Goal: Task Accomplishment & Management: Complete application form

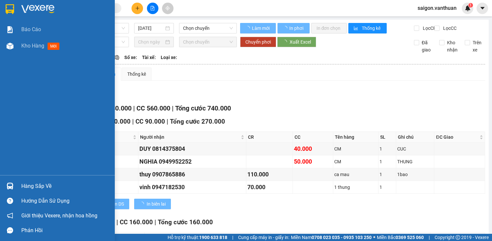
type input "21/11/2023"
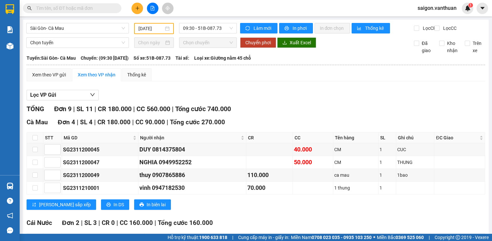
click at [135, 7] on icon "plus" at bounding box center [137, 8] width 5 height 5
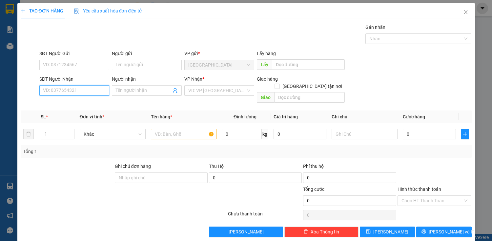
click at [71, 94] on input "SĐT Người Nhận" at bounding box center [74, 90] width 70 height 10
click at [71, 93] on input "SĐT Người Nhận" at bounding box center [74, 90] width 70 height 10
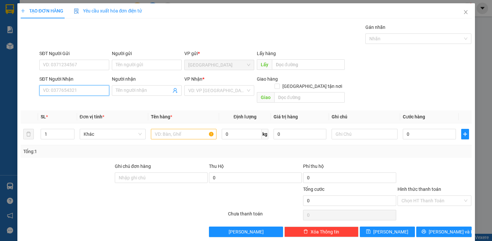
click at [71, 93] on input "SĐT Người Nhận" at bounding box center [74, 90] width 70 height 10
type input "0914449710"
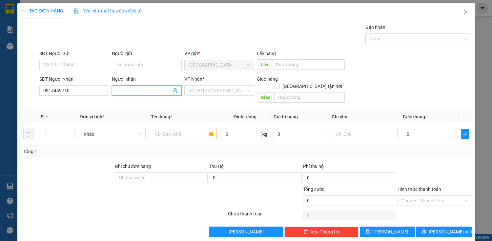
click at [126, 88] on input "Người nhận" at bounding box center [143, 90] width 55 height 7
type input "nhân"
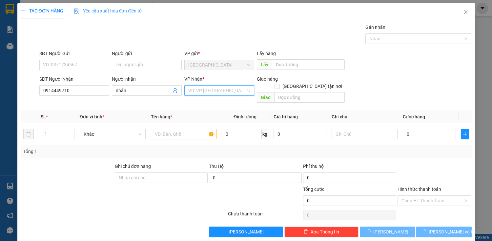
click at [209, 94] on input "search" at bounding box center [216, 91] width 57 height 10
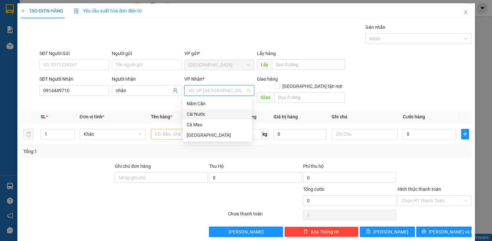
drag, startPoint x: 203, startPoint y: 116, endPoint x: 249, endPoint y: 98, distance: 49.2
click at [205, 114] on div "Cái Nước" at bounding box center [217, 113] width 61 height 7
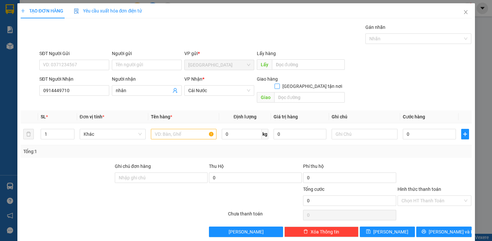
click at [280, 84] on span at bounding box center [276, 86] width 5 height 5
click at [279, 84] on input "[GEOGRAPHIC_DATA] tận nơi" at bounding box center [276, 86] width 5 height 5
checkbox input "true"
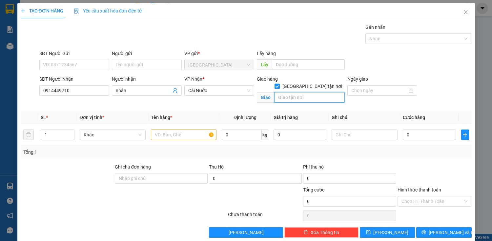
click at [290, 92] on input "text" at bounding box center [309, 97] width 70 height 10
type input "E"
type input "RAU DỪA"
click at [198, 137] on input "text" at bounding box center [184, 135] width 66 height 10
type input "R"
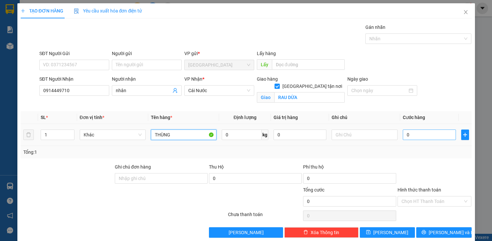
type input "THÙNG"
click at [414, 132] on input "0" at bounding box center [429, 135] width 53 height 10
type input "5"
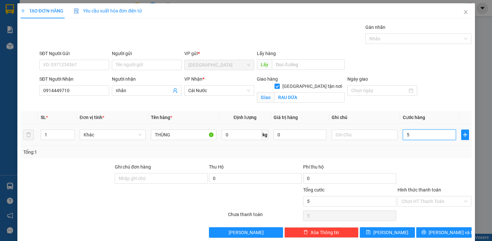
type input "50"
type input "500"
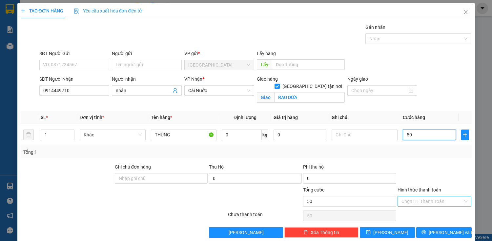
type input "500"
type input "5.000"
type input "50.000"
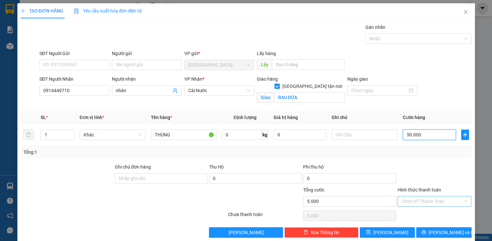
type input "50.000"
click at [436, 200] on input "Hình thức thanh toán" at bounding box center [432, 201] width 62 height 10
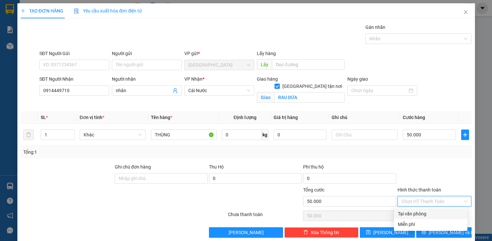
click at [433, 215] on div "Tại văn phòng" at bounding box center [431, 213] width 66 height 7
type input "0"
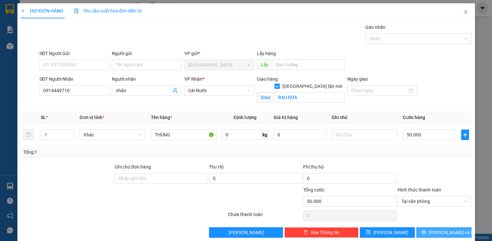
drag, startPoint x: 432, startPoint y: 229, endPoint x: 379, endPoint y: 170, distance: 80.1
click at [431, 227] on button "[PERSON_NAME] và In" at bounding box center [443, 232] width 55 height 10
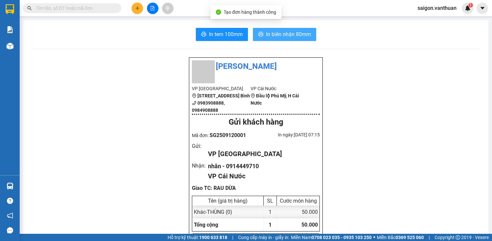
click at [279, 38] on span "In biên nhận 80mm" at bounding box center [288, 34] width 45 height 8
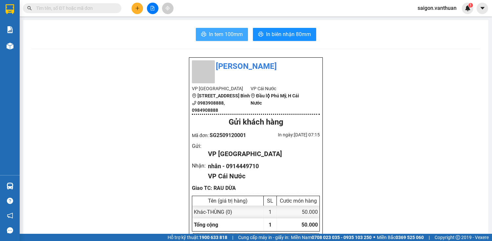
drag, startPoint x: 212, startPoint y: 19, endPoint x: 221, endPoint y: 33, distance: 16.4
click at [221, 33] on main "In tem 100mm In biên nhận 80mm Vân Thuận VP Sài Gòn 111 Bàu Cát 4, phường 14, Q…" at bounding box center [246, 117] width 492 height 234
drag, startPoint x: 221, startPoint y: 33, endPoint x: 209, endPoint y: 35, distance: 12.6
click at [221, 35] on span "In tem 100mm" at bounding box center [226, 34] width 34 height 8
click at [235, 37] on span "In tem 100mm" at bounding box center [226, 34] width 34 height 8
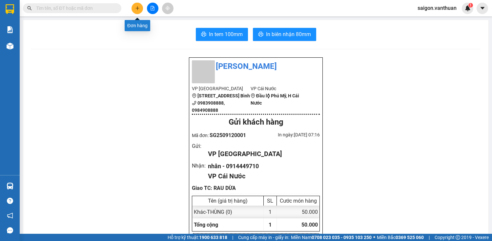
click at [138, 7] on icon "plus" at bounding box center [137, 8] width 5 height 5
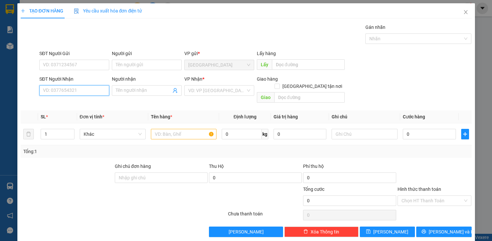
click at [70, 91] on input "SĐT Người Nhận" at bounding box center [74, 90] width 70 height 10
type input "0913497329"
click at [92, 101] on div "0913497329 - ANH TUẤN" at bounding box center [75, 103] width 65 height 7
type input "[PERSON_NAME]"
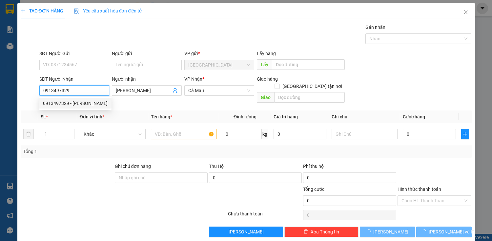
type input "130.000"
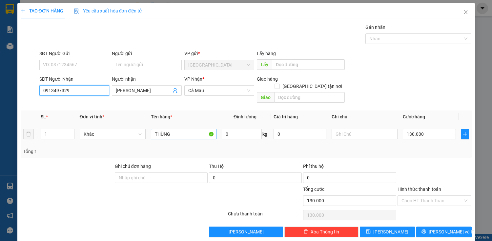
type input "0913497329"
click at [197, 129] on input "THÙNG" at bounding box center [184, 134] width 66 height 10
drag, startPoint x: 444, startPoint y: 117, endPoint x: 428, endPoint y: 126, distance: 18.6
click at [440, 123] on td "130.000" at bounding box center [429, 134] width 58 height 22
click at [425, 129] on input "130.000" at bounding box center [429, 134] width 53 height 10
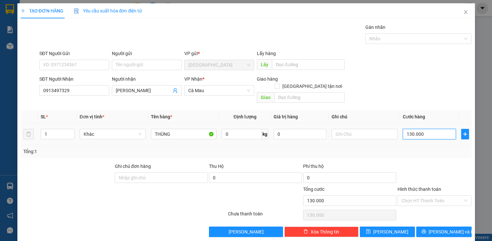
type input "0"
type input "10"
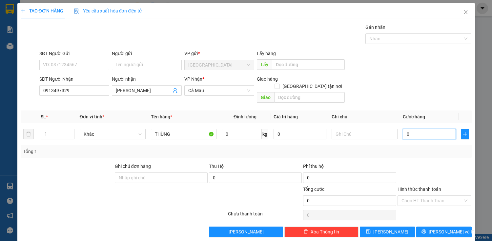
type input "10"
type input "130"
type input "1.300"
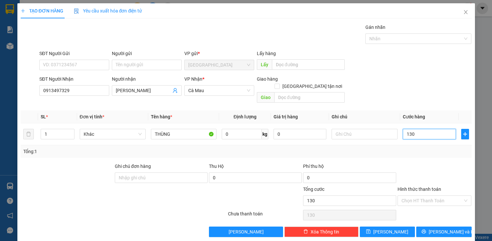
type input "1.300"
type input "13.000"
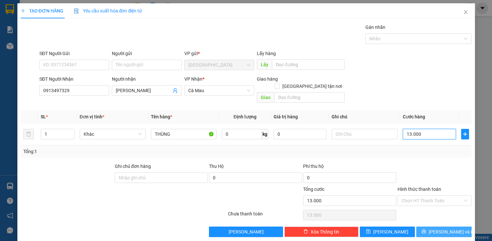
type input "130.000"
type input "10.000"
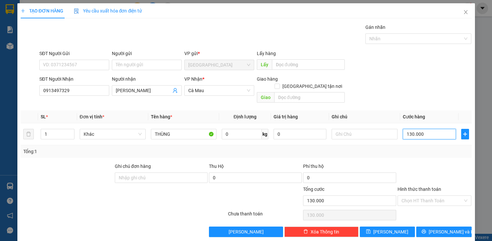
type input "10.000"
type input "120.000"
click at [445, 227] on button "[PERSON_NAME] và In" at bounding box center [443, 232] width 55 height 10
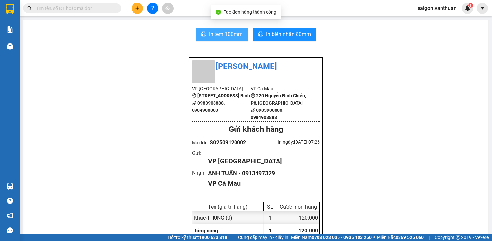
drag, startPoint x: 219, startPoint y: 37, endPoint x: 174, endPoint y: 66, distance: 54.3
click at [219, 37] on span "In tem 100mm" at bounding box center [226, 34] width 34 height 8
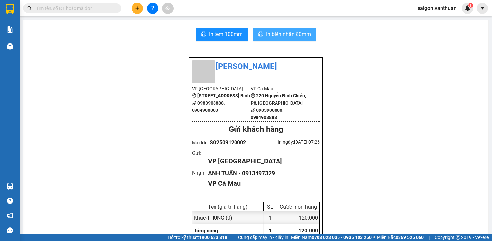
click at [289, 28] on button "In biên nhận 80mm" at bounding box center [284, 34] width 63 height 13
click at [138, 6] on icon "plus" at bounding box center [137, 8] width 5 height 5
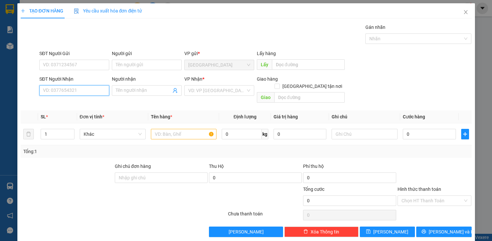
click at [84, 90] on input "SĐT Người Nhận" at bounding box center [74, 90] width 70 height 10
click at [92, 103] on div "0916264442 - TRÍ" at bounding box center [73, 103] width 61 height 7
type input "0916264442"
type input "TRÍ"
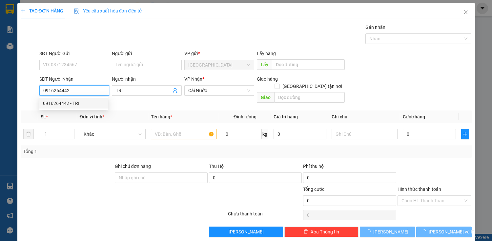
type input "130.000"
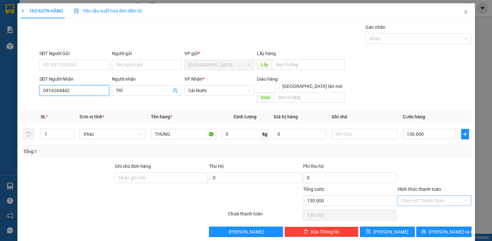
type input "0916264442"
click at [434, 196] on input "Hình thức thanh toán" at bounding box center [432, 201] width 62 height 10
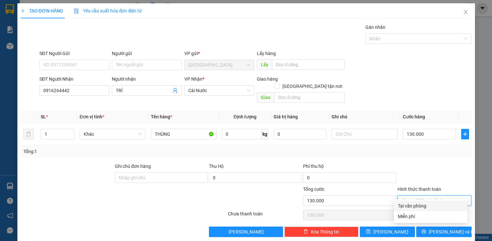
click at [423, 206] on div "Tại văn phòng" at bounding box center [431, 205] width 66 height 7
type input "0"
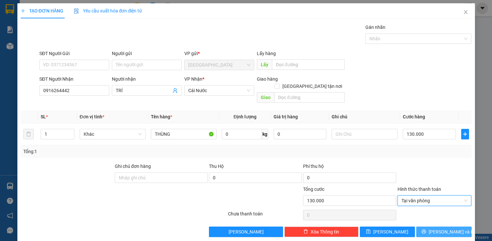
click at [436, 228] on span "[PERSON_NAME] và In" at bounding box center [452, 231] width 46 height 7
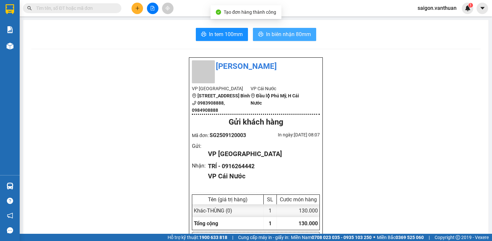
click at [275, 36] on span "In biên nhận 80mm" at bounding box center [288, 34] width 45 height 8
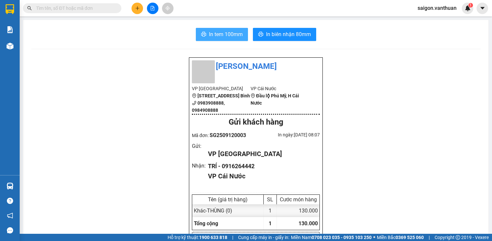
click at [224, 36] on span "In tem 100mm" at bounding box center [226, 34] width 34 height 8
click at [139, 5] on button at bounding box center [136, 8] width 11 height 11
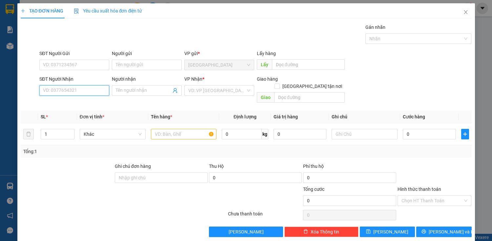
click at [94, 92] on input "SĐT Người Nhận" at bounding box center [74, 90] width 70 height 10
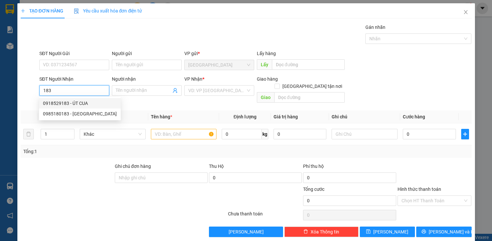
click at [93, 102] on div "0918529183 - ÚT CUA" at bounding box center [80, 103] width 74 height 7
type input "0918529183"
type input "ÚT CUA"
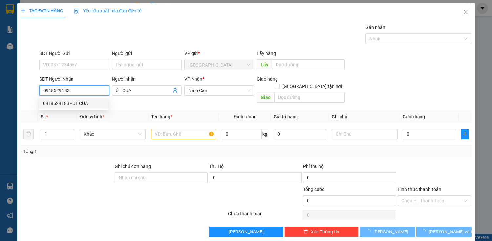
type input "290.000"
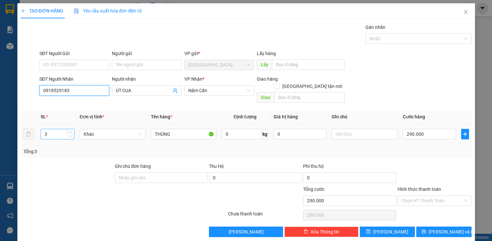
type input "0918529183"
click at [70, 134] on span "down" at bounding box center [71, 136] width 4 height 4
type input "1"
click at [70, 134] on span "down" at bounding box center [71, 136] width 4 height 4
click at [423, 129] on input "290.000" at bounding box center [429, 134] width 53 height 10
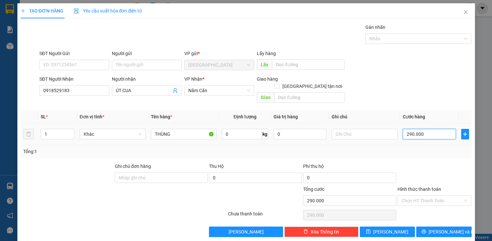
type input "20.000"
type input "0"
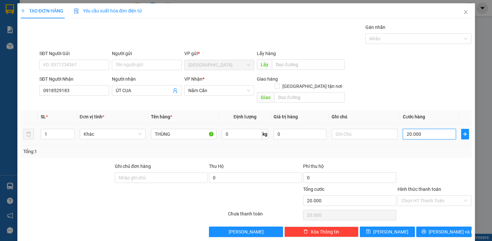
type input "0.000"
type input "10.000"
type input "130.000"
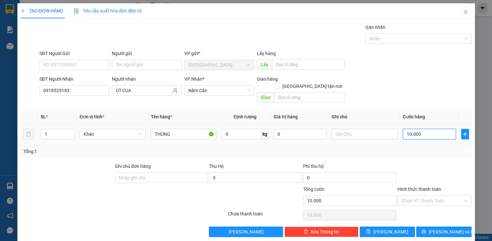
type input "130.000"
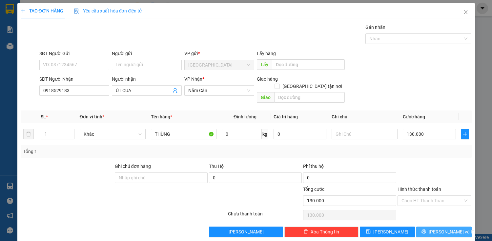
click at [442, 228] on span "[PERSON_NAME] và In" at bounding box center [452, 231] width 46 height 7
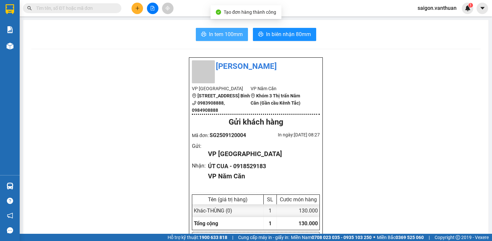
click at [207, 40] on button "In tem 100mm" at bounding box center [222, 34] width 52 height 13
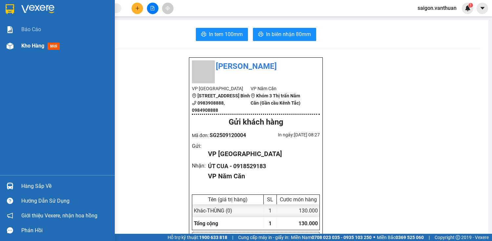
click at [19, 48] on div "Kho hàng mới" at bounding box center [57, 46] width 115 height 16
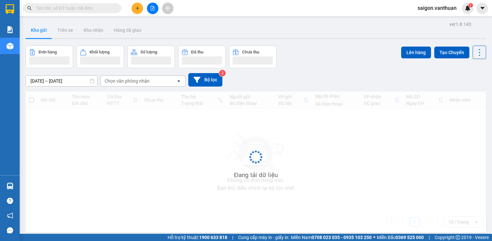
click at [151, 11] on button at bounding box center [152, 8] width 11 height 11
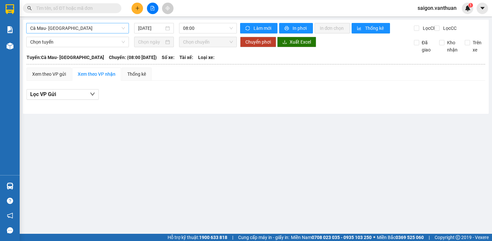
click at [97, 23] on div "Cà Mau- [GEOGRAPHIC_DATA]" at bounding box center [77, 28] width 103 height 10
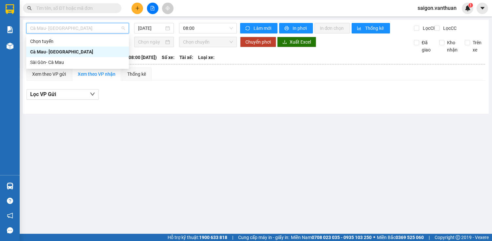
click at [55, 61] on div "Sài Gòn- Cà Mau" at bounding box center [77, 62] width 95 height 7
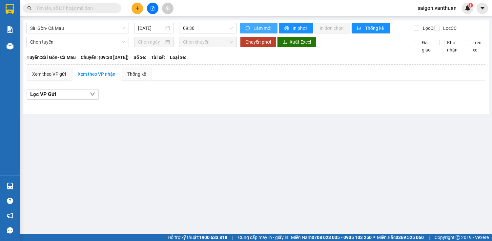
drag, startPoint x: 248, startPoint y: 23, endPoint x: 222, endPoint y: 23, distance: 26.6
click at [248, 23] on button "Làm mới" at bounding box center [258, 28] width 37 height 10
click at [215, 24] on span "09:30" at bounding box center [208, 28] width 50 height 10
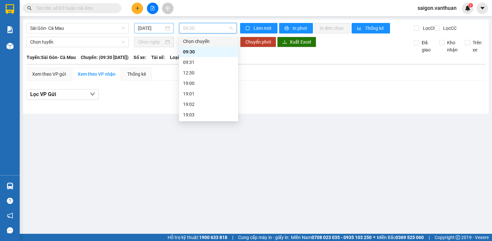
click at [139, 28] on input "[DATE]" at bounding box center [151, 28] width 26 height 7
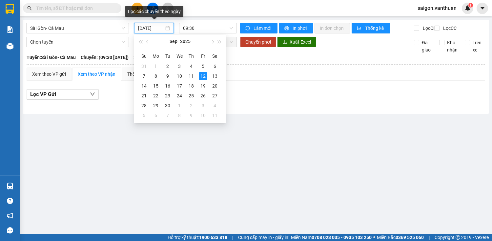
click at [142, 27] on input "[DATE]" at bounding box center [151, 28] width 26 height 7
click at [188, 76] on div "11" at bounding box center [191, 76] width 8 height 8
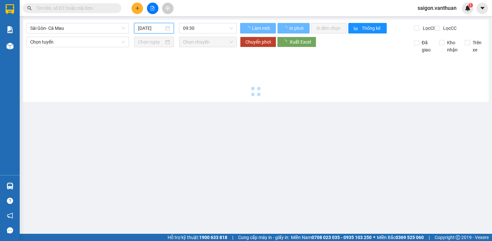
type input "[DATE]"
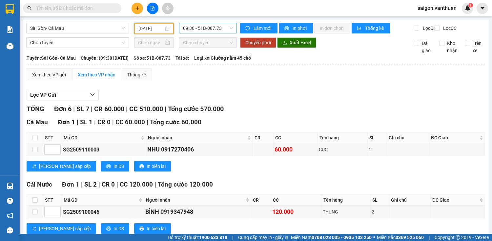
click at [223, 32] on span "09:30 - 51B-087.73" at bounding box center [208, 28] width 50 height 10
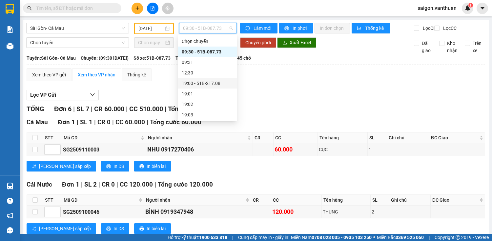
click at [199, 82] on div "19:00 - 51B-217.08" at bounding box center [207, 83] width 51 height 7
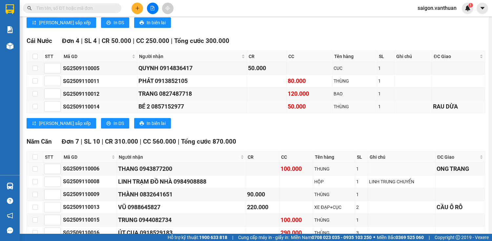
scroll to position [273, 0]
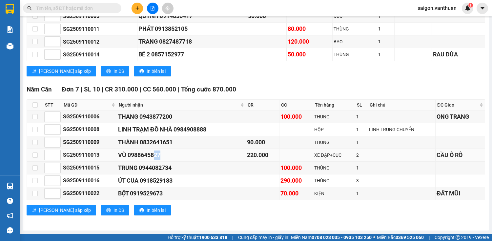
drag, startPoint x: 154, startPoint y: 155, endPoint x: 167, endPoint y: 157, distance: 13.2
click at [167, 157] on div "VŨ 0988645827" at bounding box center [181, 154] width 127 height 9
click at [160, 158] on div "VŨ 0988645827" at bounding box center [181, 154] width 127 height 9
click at [157, 157] on div "VŨ 0988645827" at bounding box center [181, 154] width 127 height 9
drag, startPoint x: 127, startPoint y: 156, endPoint x: 160, endPoint y: 158, distance: 33.2
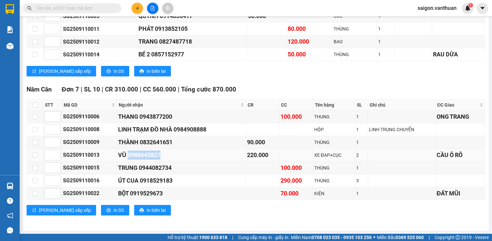
click at [166, 158] on div "VŨ 0988645827" at bounding box center [181, 154] width 127 height 9
click at [157, 158] on div "VŨ 0988645827" at bounding box center [181, 154] width 127 height 9
click at [51, 12] on span at bounding box center [72, 8] width 98 height 10
click at [52, 7] on input "text" at bounding box center [74, 8] width 77 height 7
drag, startPoint x: 127, startPoint y: 158, endPoint x: 164, endPoint y: 160, distance: 37.5
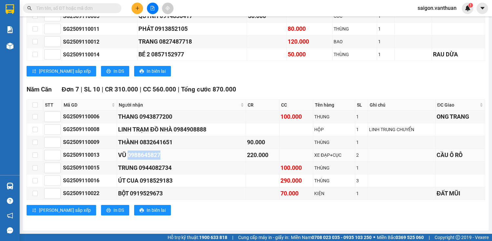
click at [165, 160] on div "VŨ 0988645827" at bounding box center [181, 154] width 127 height 9
click at [157, 160] on div "VŨ 0988645827" at bounding box center [181, 154] width 127 height 9
click at [157, 159] on div "VŨ 0988645827" at bounding box center [181, 154] width 127 height 9
click at [150, 152] on div "VŨ 0988645827" at bounding box center [181, 154] width 127 height 9
click at [150, 158] on div "VŨ 0988645827" at bounding box center [181, 154] width 127 height 9
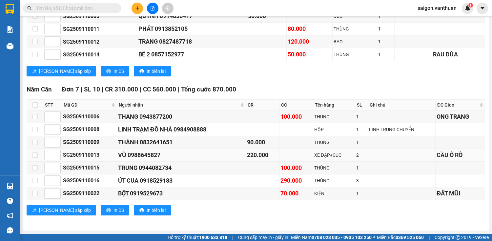
click at [150, 158] on div "VŨ 0988645827" at bounding box center [181, 154] width 127 height 9
click at [150, 159] on div "VŨ 0988645827" at bounding box center [181, 154] width 127 height 9
drag, startPoint x: 145, startPoint y: 157, endPoint x: 158, endPoint y: 159, distance: 13.5
click at [158, 159] on div "VŨ 0988645827" at bounding box center [181, 154] width 127 height 9
click at [145, 156] on div "VŨ 0988645827" at bounding box center [181, 154] width 127 height 9
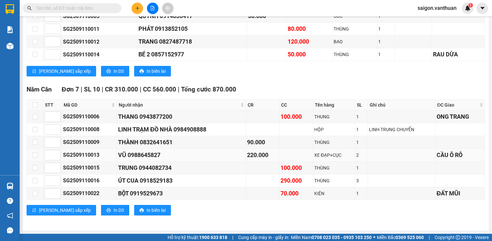
click at [148, 156] on div "VŨ 0988645827" at bounding box center [181, 154] width 127 height 9
click at [150, 156] on div "VŨ 0988645827" at bounding box center [181, 154] width 127 height 9
drag, startPoint x: 149, startPoint y: 156, endPoint x: 146, endPoint y: 156, distance: 3.6
click at [148, 156] on div "VŨ 0988645827" at bounding box center [181, 154] width 127 height 9
click at [146, 156] on div "VŨ 0988645827" at bounding box center [181, 154] width 127 height 9
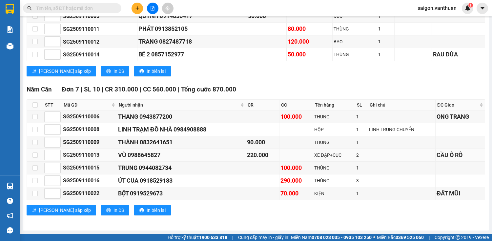
click at [146, 156] on div "VŨ 0988645827" at bounding box center [181, 154] width 127 height 9
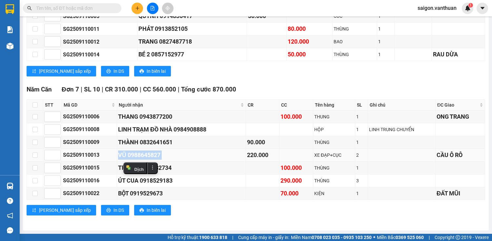
click at [146, 156] on div "VŨ 0988645827" at bounding box center [181, 154] width 127 height 9
click at [155, 156] on div "VŨ 0988645827" at bounding box center [181, 154] width 127 height 9
click at [163, 157] on div "VŨ 0988645827" at bounding box center [181, 154] width 127 height 9
click at [154, 156] on div "VŨ 0988645827" at bounding box center [181, 154] width 127 height 9
click at [155, 157] on div "VŨ 0988645827" at bounding box center [181, 154] width 127 height 9
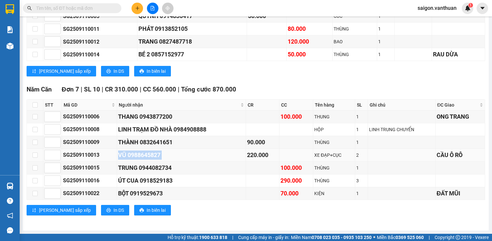
click at [155, 157] on div "VŨ 0988645827" at bounding box center [181, 154] width 127 height 9
click at [156, 157] on div "VŨ 0988645827" at bounding box center [181, 154] width 127 height 9
click at [157, 155] on div "VŨ 0988645827" at bounding box center [181, 154] width 127 height 9
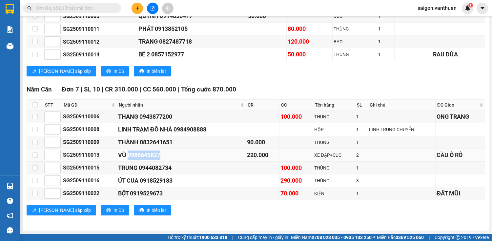
drag, startPoint x: 128, startPoint y: 158, endPoint x: 158, endPoint y: 156, distance: 30.2
click at [164, 157] on div "VŨ 0988645827" at bounding box center [181, 154] width 127 height 9
copy div "0988645827"
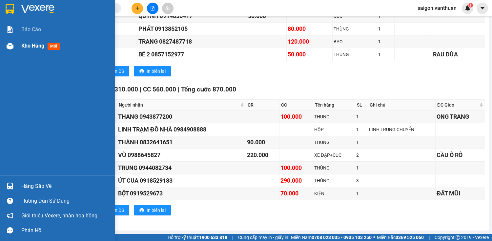
click at [16, 44] on div "Kho hàng mới" at bounding box center [57, 46] width 115 height 16
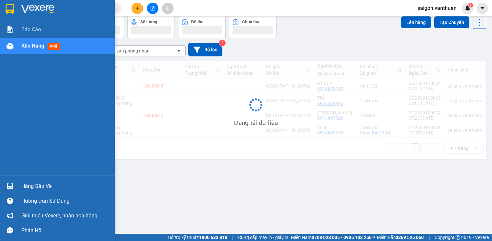
scroll to position [30, 0]
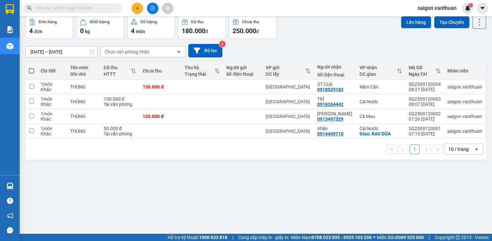
click at [33, 71] on span at bounding box center [31, 70] width 5 height 5
click at [31, 68] on input "checkbox" at bounding box center [31, 68] width 0 height 0
checkbox input "true"
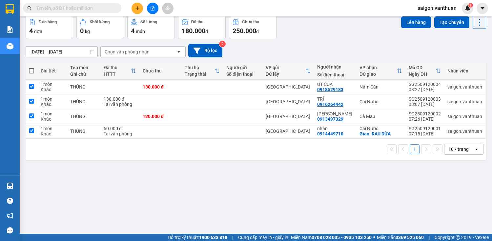
checkbox input "true"
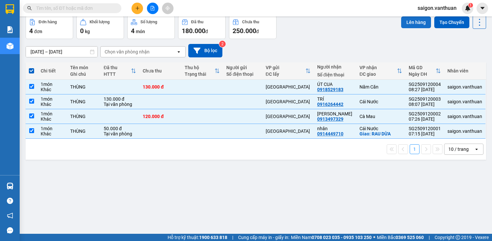
click at [408, 25] on button "Lên hàng" at bounding box center [416, 22] width 30 height 12
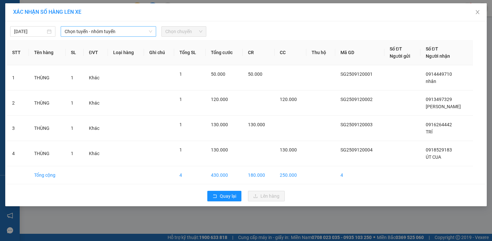
click at [91, 29] on span "Chọn tuyến - nhóm tuyến" at bounding box center [109, 32] width 88 height 10
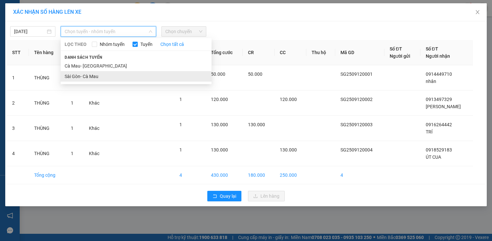
click at [76, 74] on li "Sài Gòn- Cà Mau" at bounding box center [136, 76] width 151 height 10
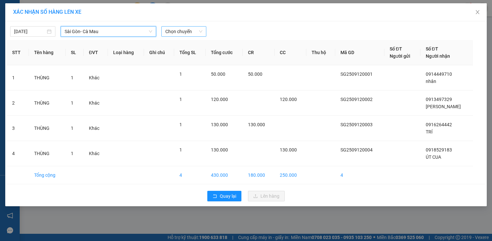
click at [179, 33] on span "Chọn chuyến" at bounding box center [183, 32] width 37 height 10
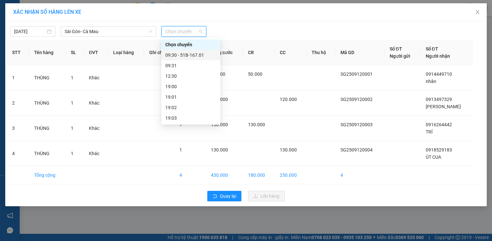
click at [200, 53] on div "09:30 - 51B-167.01" at bounding box center [190, 54] width 51 height 7
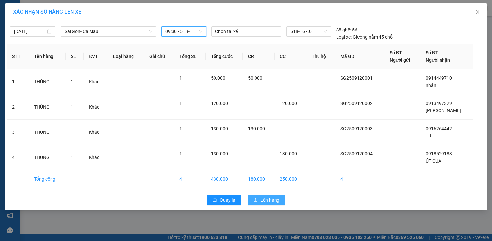
click at [268, 198] on span "Lên hàng" at bounding box center [269, 199] width 19 height 7
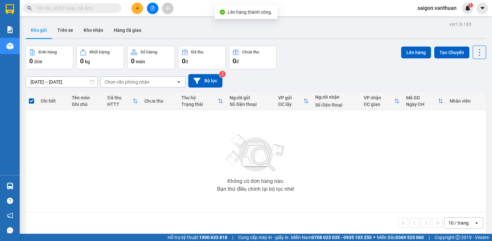
click at [153, 12] on button at bounding box center [152, 8] width 11 height 11
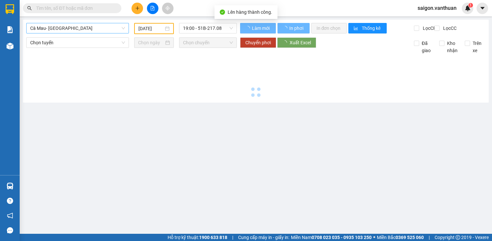
type input "[DATE]"
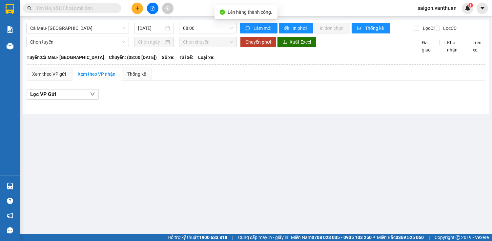
click at [55, 39] on div "Cà Mau- [GEOGRAPHIC_DATA] [DATE] 08:00 Làm mới In phơi In đơn chọn Thống kê Lọc…" at bounding box center [256, 67] width 466 height 94
click at [56, 31] on span "Cà Mau- [GEOGRAPHIC_DATA]" at bounding box center [77, 28] width 95 height 10
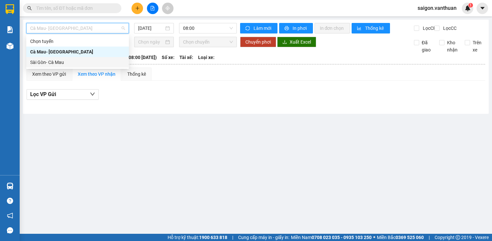
drag, startPoint x: 32, startPoint y: 58, endPoint x: 66, endPoint y: 54, distance: 34.3
click at [32, 58] on div "Sài Gòn- Cà Mau" at bounding box center [77, 62] width 103 height 10
type input "[DATE]"
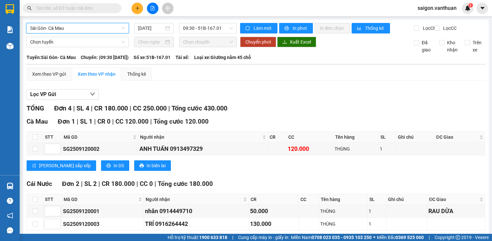
drag, startPoint x: 194, startPoint y: 29, endPoint x: 198, endPoint y: 34, distance: 6.6
click at [196, 31] on span "09:30 - 51B-167.01" at bounding box center [208, 28] width 50 height 10
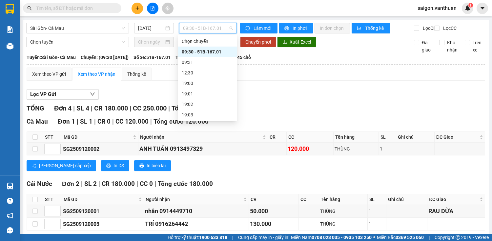
click at [221, 50] on div "09:30 - 51B-167.01" at bounding box center [207, 51] width 51 height 7
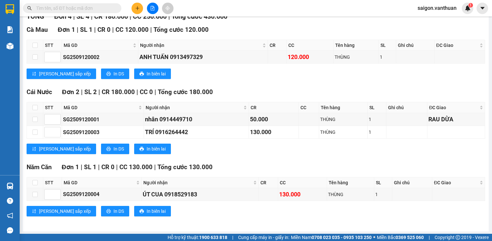
scroll to position [97, 0]
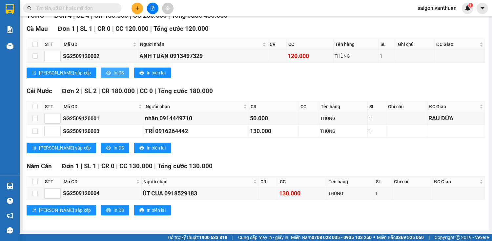
click at [101, 70] on button "In DS" at bounding box center [115, 73] width 28 height 10
click at [113, 150] on span "In DS" at bounding box center [118, 147] width 10 height 7
click at [113, 214] on span "In DS" at bounding box center [118, 210] width 10 height 7
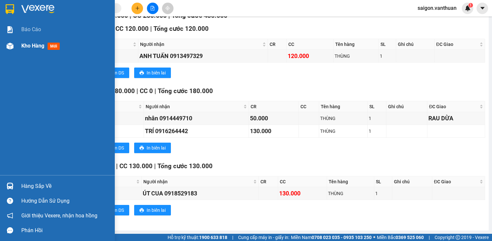
click at [23, 49] on span "Kho hàng" at bounding box center [32, 46] width 23 height 6
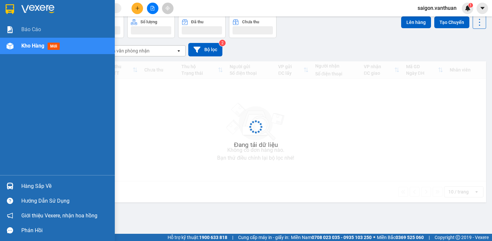
scroll to position [30, 0]
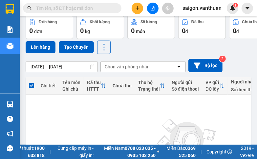
drag, startPoint x: 252, startPoint y: 112, endPoint x: 257, endPoint y: 100, distance: 12.9
click at [257, 100] on html "Kết quả tìm kiếm ( 0 ) Bộ lọc No Data saigon.vanthuan 1 Báo cáo Kho hàng mới Hà…" at bounding box center [128, 79] width 257 height 159
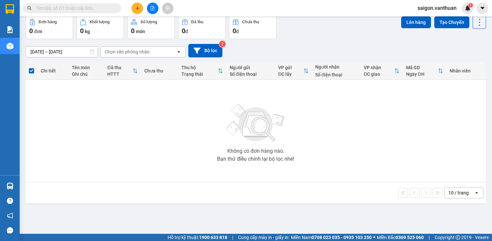
click at [133, 13] on div at bounding box center [152, 8] width 49 height 11
click at [135, 10] on icon "plus" at bounding box center [137, 8] width 5 height 5
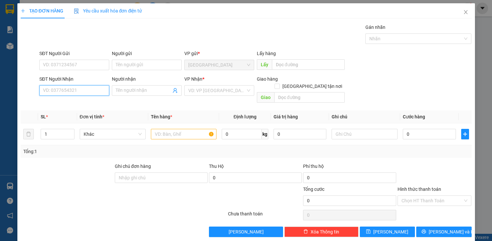
click at [102, 94] on input "SĐT Người Nhận" at bounding box center [74, 90] width 70 height 10
click at [107, 100] on div "0944066606 - TRƯỜNG AN ĐỒ NHÀ" at bounding box center [80, 103] width 74 height 7
type input "0944066606"
type input "TRƯỜNG AN ĐỒ NHÀ"
type input "0944066606"
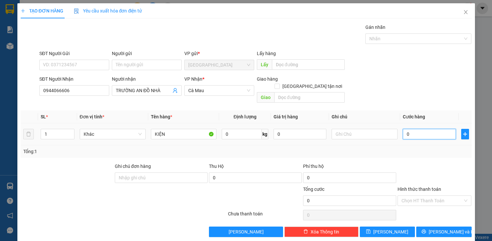
click at [404, 129] on input "0" at bounding box center [429, 134] width 53 height 10
type input "5"
type input "50"
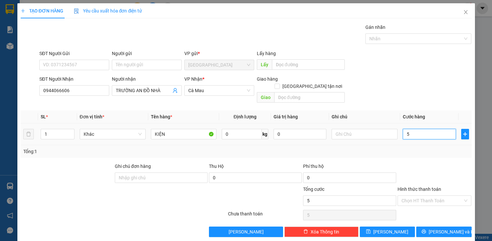
type input "50"
type input "500"
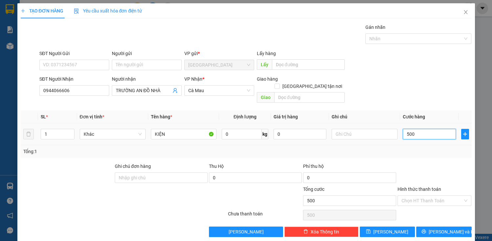
type input "5.000"
type input "50.000"
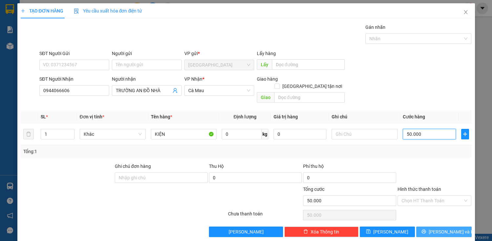
type input "50.000"
click at [443, 228] on span "[PERSON_NAME] và In" at bounding box center [452, 231] width 46 height 7
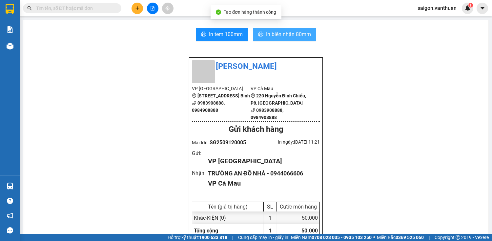
click at [290, 35] on span "In biên nhận 80mm" at bounding box center [288, 34] width 45 height 8
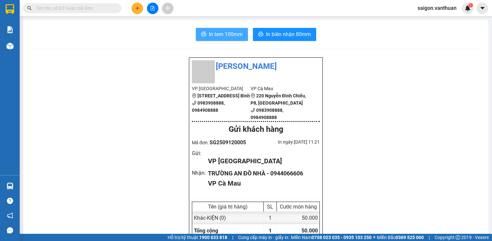
click at [233, 31] on span "In tem 100mm" at bounding box center [226, 34] width 34 height 8
drag, startPoint x: 294, startPoint y: 27, endPoint x: 247, endPoint y: 80, distance: 70.9
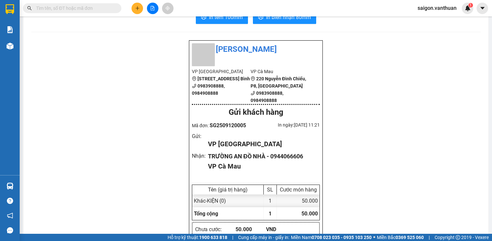
scroll to position [26, 0]
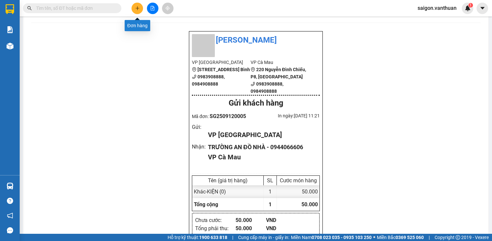
click at [142, 8] on button at bounding box center [136, 8] width 11 height 11
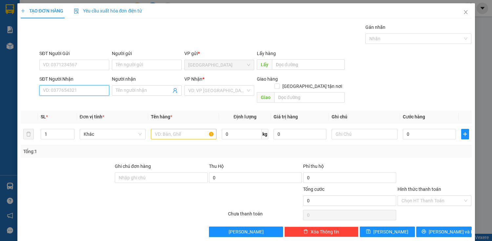
click at [82, 90] on input "SĐT Người Nhận" at bounding box center [74, 90] width 70 height 10
type input "0946390580"
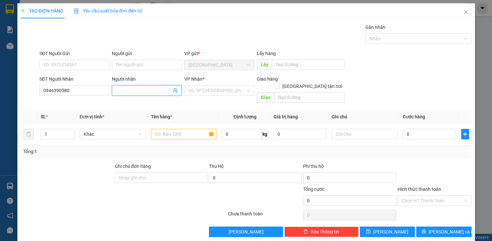
drag, startPoint x: 142, startPoint y: 93, endPoint x: 134, endPoint y: 102, distance: 11.6
click at [142, 93] on input "Người nhận" at bounding box center [143, 90] width 55 height 7
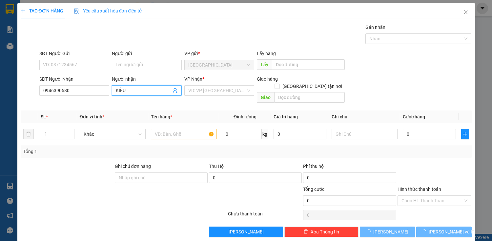
type input "KIỀU"
drag, startPoint x: 237, startPoint y: 85, endPoint x: 230, endPoint y: 88, distance: 7.6
click at [237, 86] on div "VP Nhận * VD: VP [GEOGRAPHIC_DATA]" at bounding box center [219, 86] width 70 height 23
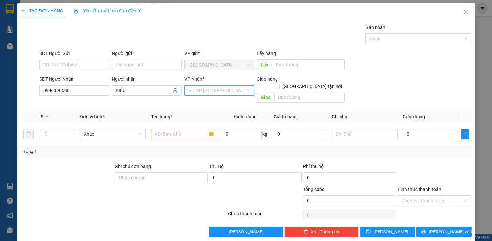
click at [211, 95] on span at bounding box center [216, 91] width 57 height 10
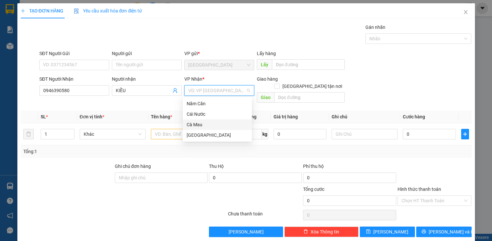
click at [206, 123] on div "Cà Mau" at bounding box center [217, 124] width 61 height 7
drag, startPoint x: 152, startPoint y: 123, endPoint x: 157, endPoint y: 125, distance: 4.9
click at [153, 129] on input "text" at bounding box center [184, 134] width 66 height 10
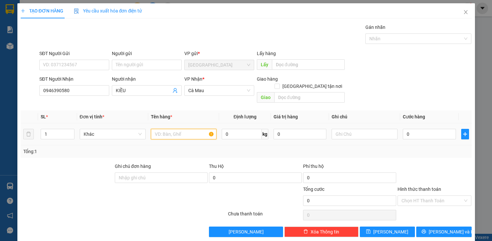
click at [161, 129] on input "text" at bounding box center [184, 134] width 66 height 10
type input "N"
type input "BAO"
click at [69, 130] on span "up" at bounding box center [71, 132] width 4 height 4
type input "3"
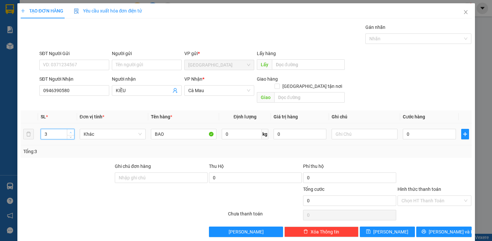
click at [70, 131] on icon "up" at bounding box center [71, 132] width 2 height 2
click at [415, 129] on input "0" at bounding box center [429, 134] width 53 height 10
type input "1"
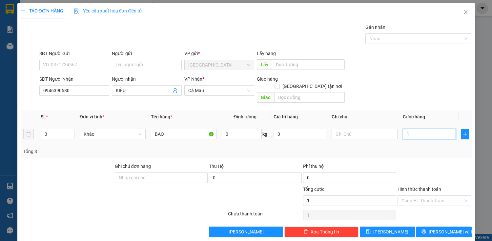
type input "18"
type input "180"
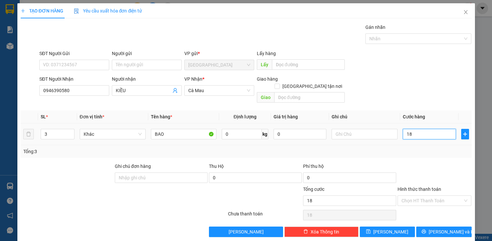
type input "180"
type input "1.800"
type input "18.000"
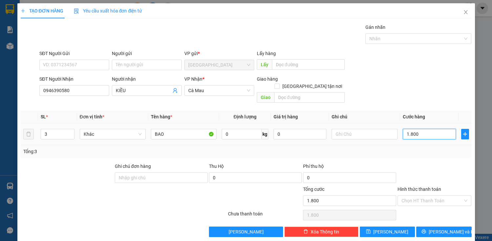
type input "18.000"
type input "180.000"
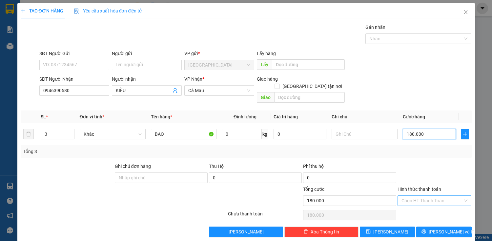
type input "180.000"
drag, startPoint x: 435, startPoint y: 188, endPoint x: 436, endPoint y: 199, distance: 10.8
click at [435, 196] on input "Hình thức thanh toán" at bounding box center [432, 201] width 62 height 10
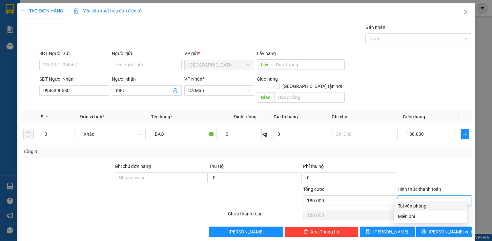
click at [436, 209] on div "Tại văn phòng" at bounding box center [431, 205] width 66 height 7
type input "0"
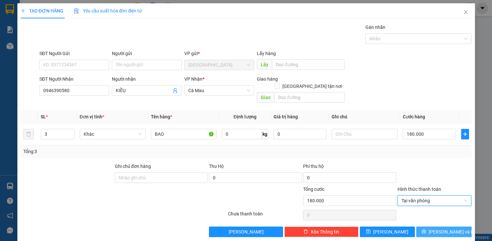
click at [456, 227] on button "[PERSON_NAME] và In" at bounding box center [443, 232] width 55 height 10
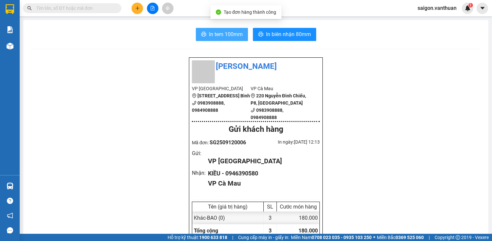
click at [239, 39] on button "In tem 100mm" at bounding box center [222, 34] width 52 height 13
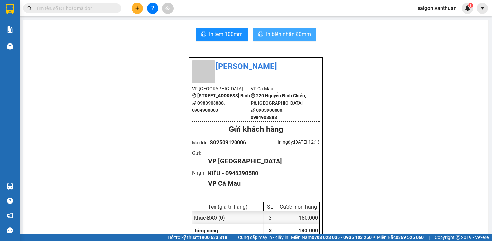
click at [292, 32] on span "In biên nhận 80mm" at bounding box center [288, 34] width 45 height 8
click at [136, 11] on button at bounding box center [136, 8] width 11 height 11
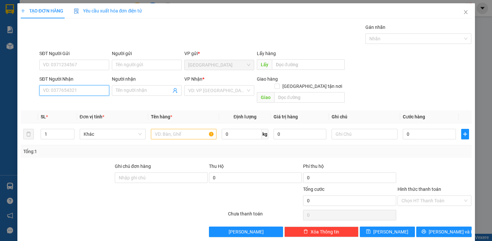
click at [77, 92] on input "SĐT Người Nhận" at bounding box center [74, 90] width 70 height 10
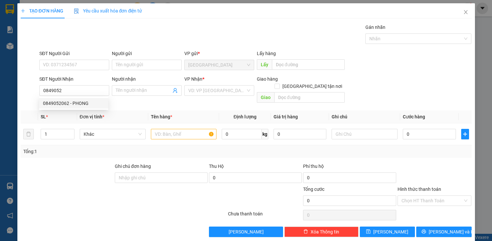
click at [91, 97] on div "0849052062 0849052062 - PHONG" at bounding box center [73, 103] width 69 height 13
click at [90, 103] on div "Transit Pickup Surcharge Ids Transit Deliver Surcharge Ids Transit Deliver Surc…" at bounding box center [246, 130] width 451 height 213
click at [91, 96] on div "SĐT Người Nhận 0849052" at bounding box center [74, 86] width 70 height 23
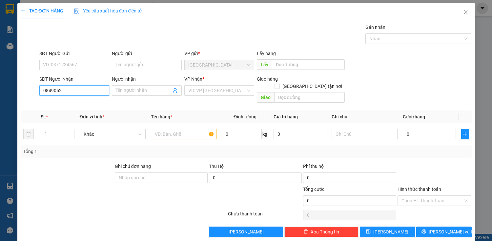
click at [95, 90] on input "0849052" at bounding box center [74, 90] width 70 height 10
click at [80, 102] on div "0849052062 - PHONG" at bounding box center [73, 103] width 61 height 7
type input "0849052062"
type input "PHONG"
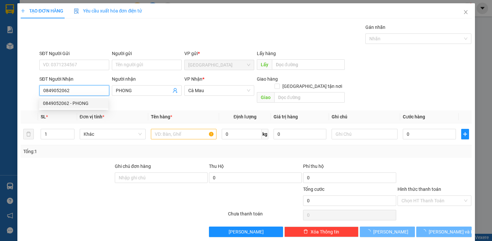
type input "50.000"
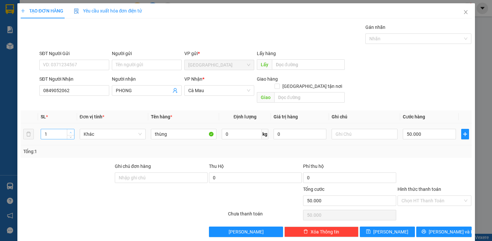
type input "2"
click at [71, 130] on span "up" at bounding box center [71, 132] width 4 height 4
click at [199, 129] on input "thùng" at bounding box center [184, 134] width 66 height 10
type input "t"
type input "THÙNG+BAO"
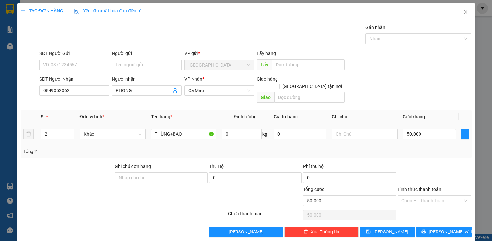
click at [403, 132] on div "50.000" at bounding box center [429, 134] width 53 height 13
click at [405, 129] on input "50.000" at bounding box center [429, 134] width 53 height 10
type input "1"
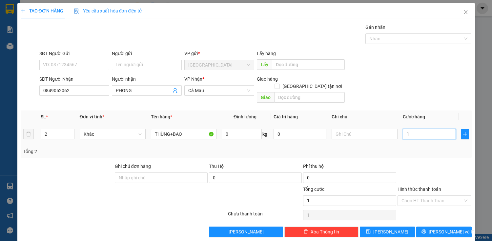
type input "12"
type input "120"
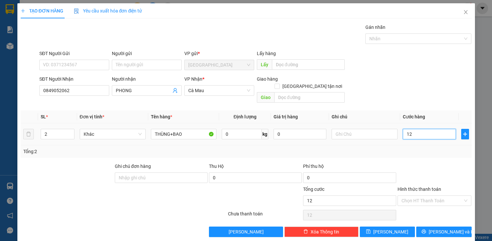
type input "120"
type input "1.200"
type input "12.000"
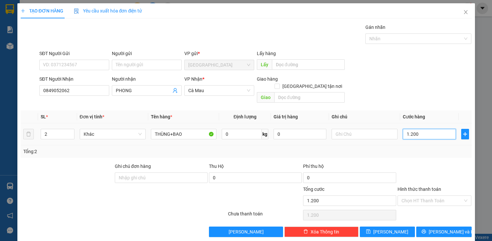
type input "12.000"
type input "120.000"
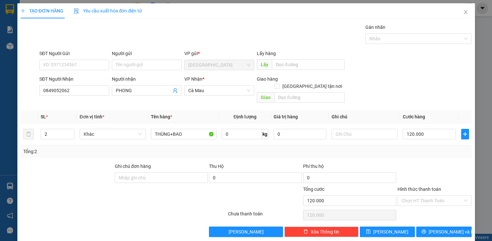
drag, startPoint x: 435, startPoint y: 193, endPoint x: 430, endPoint y: 199, distance: 8.6
click at [435, 196] on input "Hình thức thanh toán" at bounding box center [432, 201] width 62 height 10
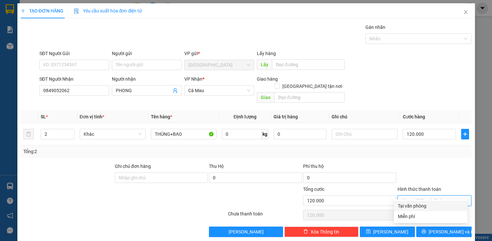
click at [423, 210] on div "Tại văn phòng" at bounding box center [430, 206] width 73 height 10
type input "0"
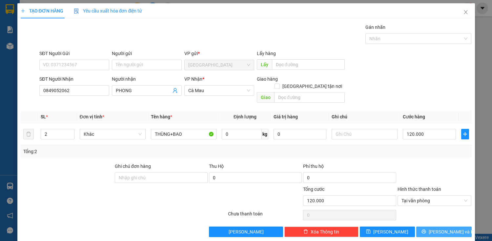
drag, startPoint x: 426, startPoint y: 231, endPoint x: 427, endPoint y: 223, distance: 8.3
click at [426, 229] on div "TẠO ĐƠN HÀNG Yêu cầu xuất hóa đơn điện tử Transit Pickup Surcharge Ids Transit …" at bounding box center [245, 122] width 457 height 239
click at [426, 229] on icon "printer" at bounding box center [423, 231] width 5 height 5
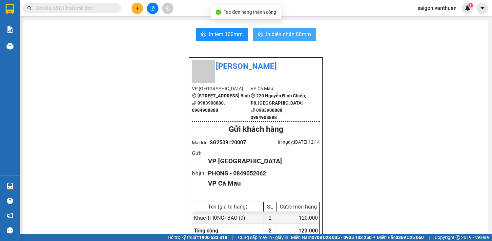
click at [291, 35] on span "In biên nhận 80mm" at bounding box center [288, 34] width 45 height 8
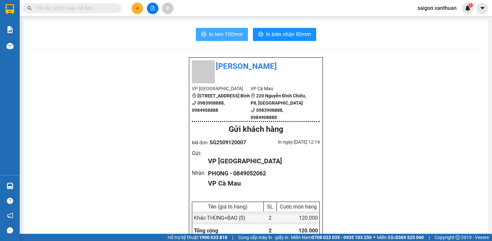
click at [231, 30] on span "In tem 100mm" at bounding box center [226, 34] width 34 height 8
click at [137, 5] on button at bounding box center [136, 8] width 11 height 11
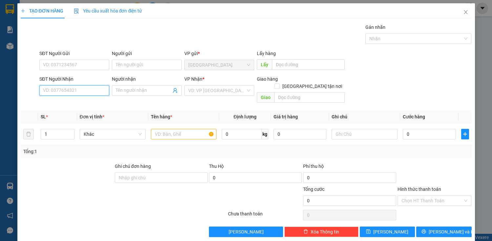
click at [76, 90] on input "SĐT Người Nhận" at bounding box center [74, 90] width 70 height 10
type input "0914611828"
click at [77, 104] on div "0914611828 - TÚ" at bounding box center [73, 103] width 61 height 7
type input "TÚ"
type input "270.000"
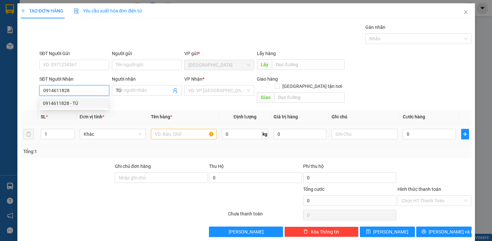
type input "270.000"
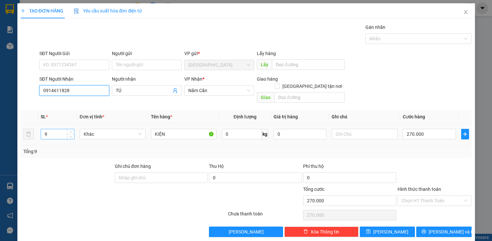
type input "0914611828"
click at [62, 129] on input "9" at bounding box center [57, 134] width 33 height 10
type input "1"
click at [186, 129] on input "KIỆN" at bounding box center [184, 134] width 66 height 10
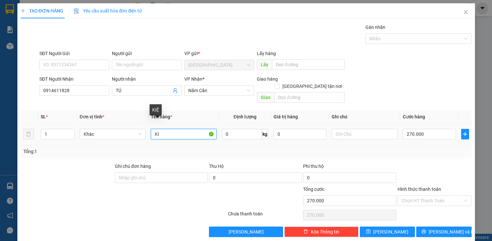
type input "K"
type input "THÙNG"
click at [421, 129] on input "270.000" at bounding box center [429, 134] width 53 height 10
type input "0"
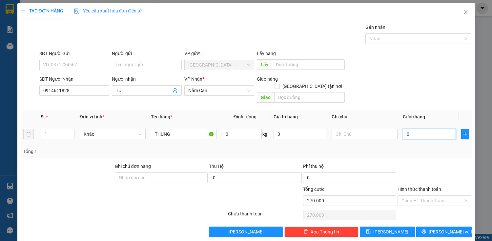
type input "0"
type input "10"
type input "100"
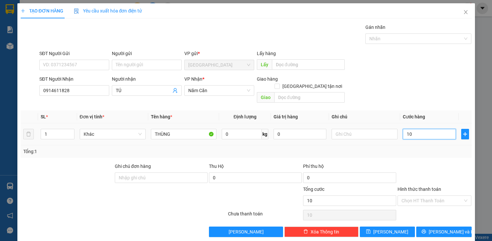
type input "100"
type input "1.000"
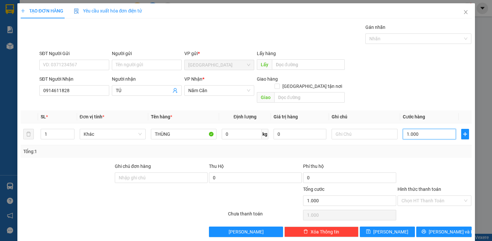
type input "10.000"
type input "100.000"
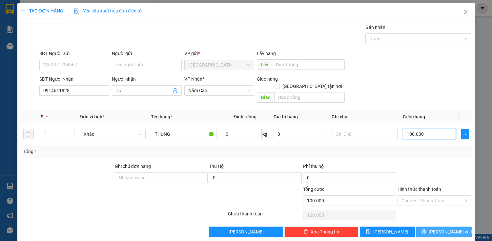
type input "100.000"
drag, startPoint x: 434, startPoint y: 222, endPoint x: 426, endPoint y: 205, distance: 18.3
click at [434, 228] on span "[PERSON_NAME] và In" at bounding box center [452, 231] width 46 height 7
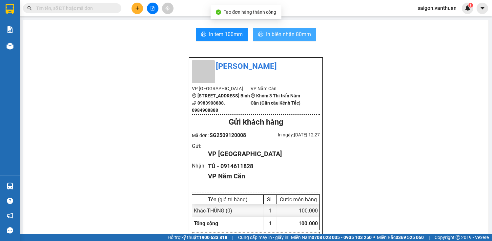
click at [276, 32] on span "In biên nhận 80mm" at bounding box center [288, 34] width 45 height 8
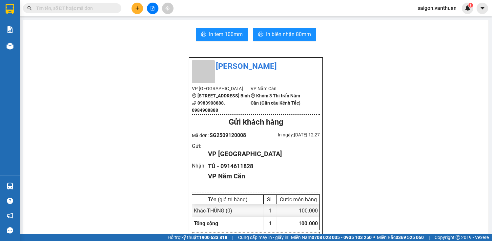
click at [204, 34] on button "In tem 100mm" at bounding box center [222, 34] width 52 height 13
